Goal: Information Seeking & Learning: Compare options

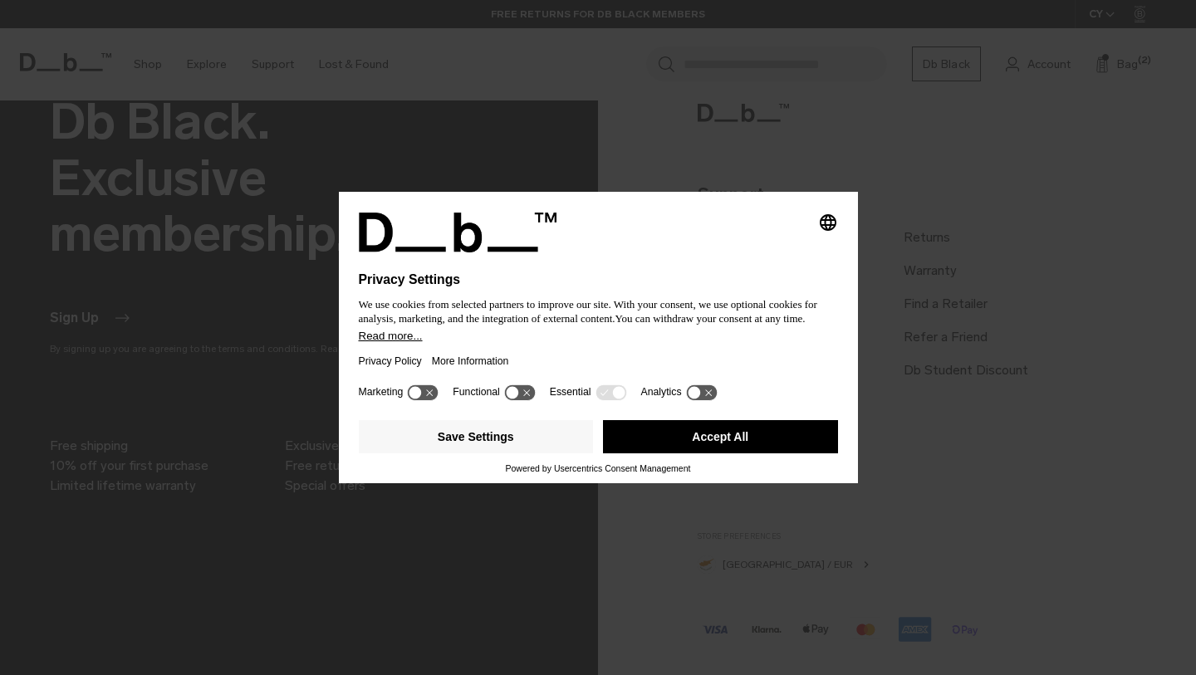
scroll to position [1422, 0]
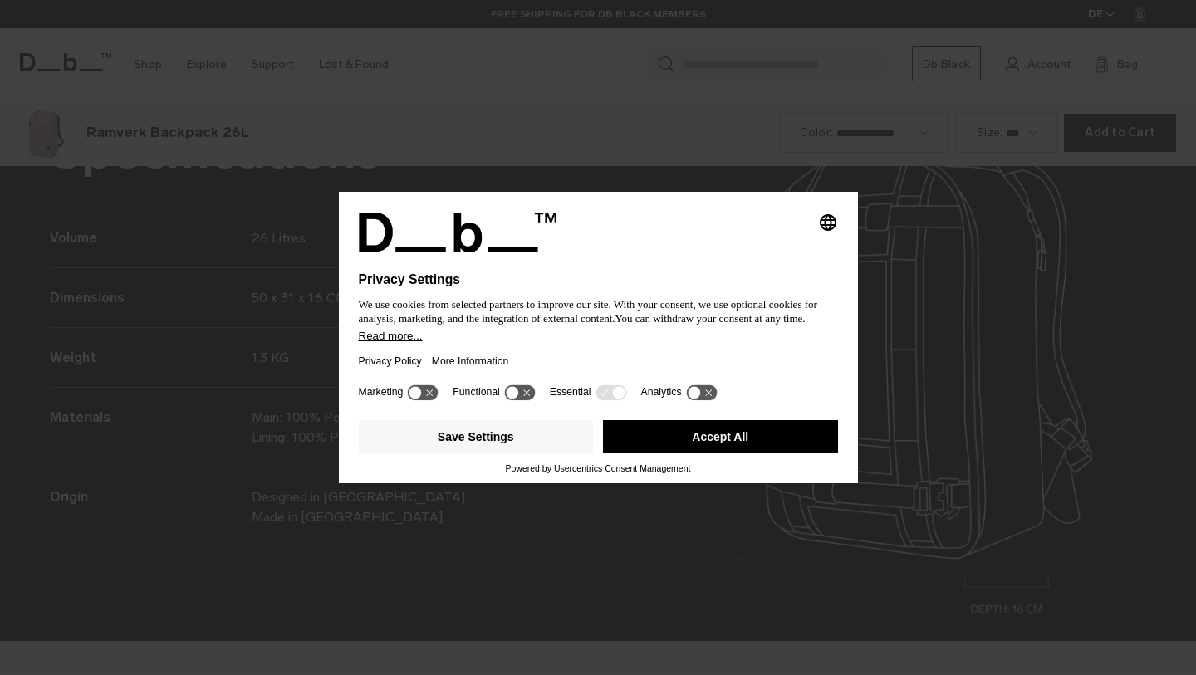
scroll to position [2026, 0]
